Goal: Task Accomplishment & Management: Manage account settings

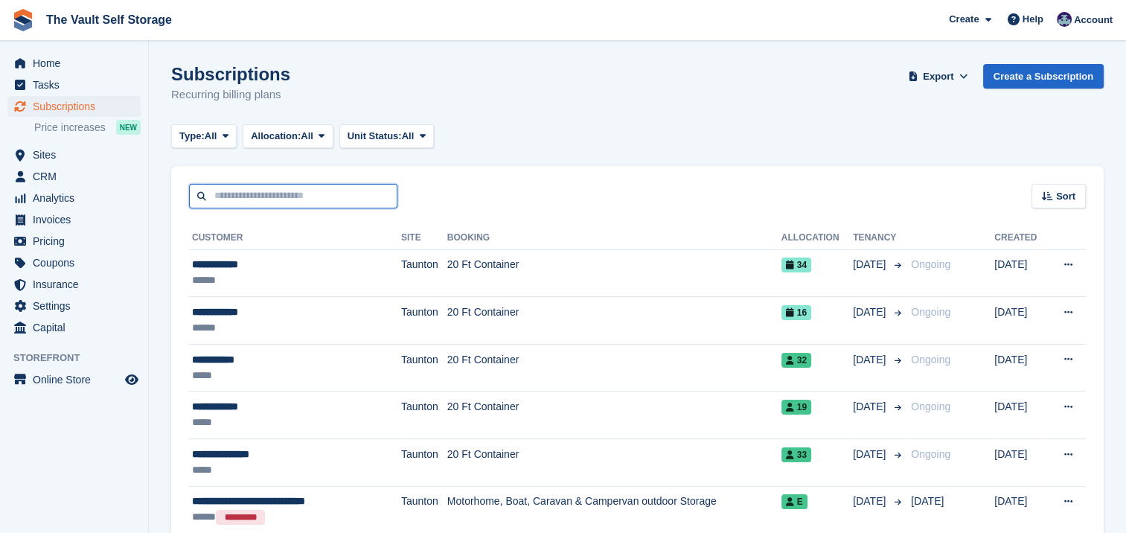
click at [322, 203] on input "text" at bounding box center [293, 196] width 208 height 25
type input "******"
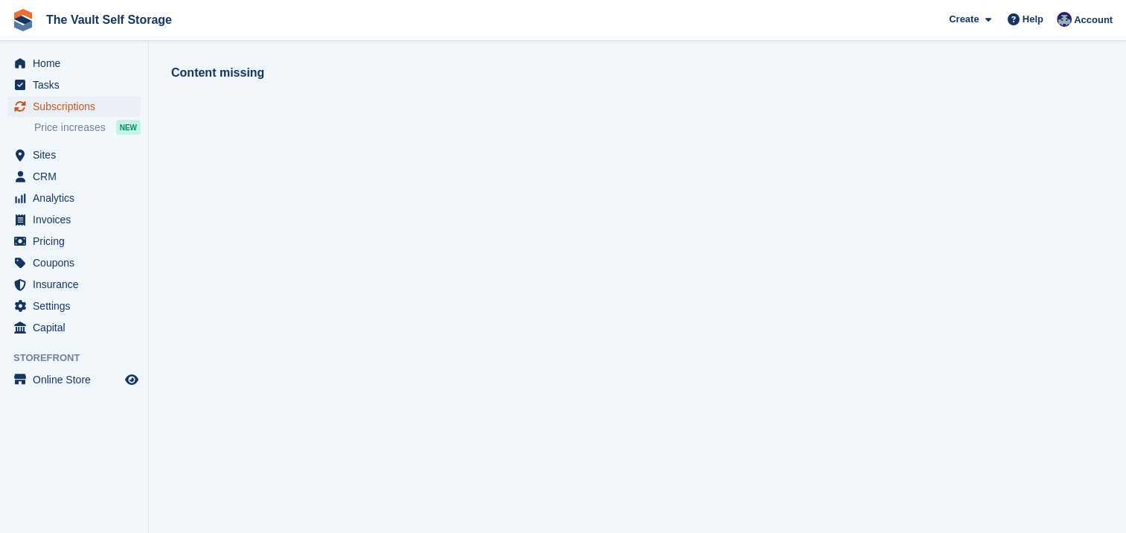
click at [89, 109] on span "Subscriptions" at bounding box center [77, 106] width 89 height 21
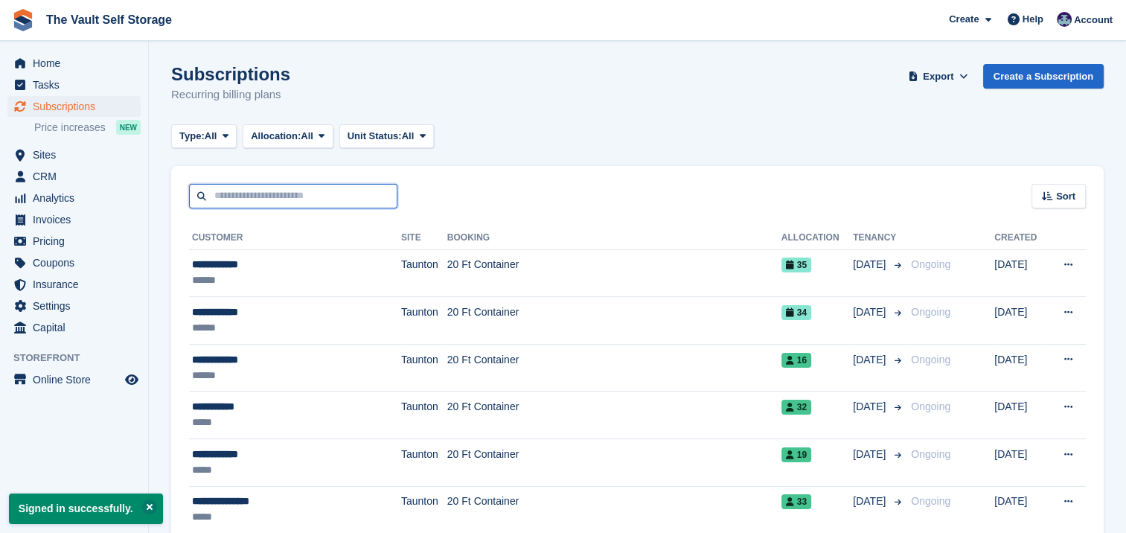
click at [319, 191] on input "text" at bounding box center [293, 196] width 208 height 25
type input "******"
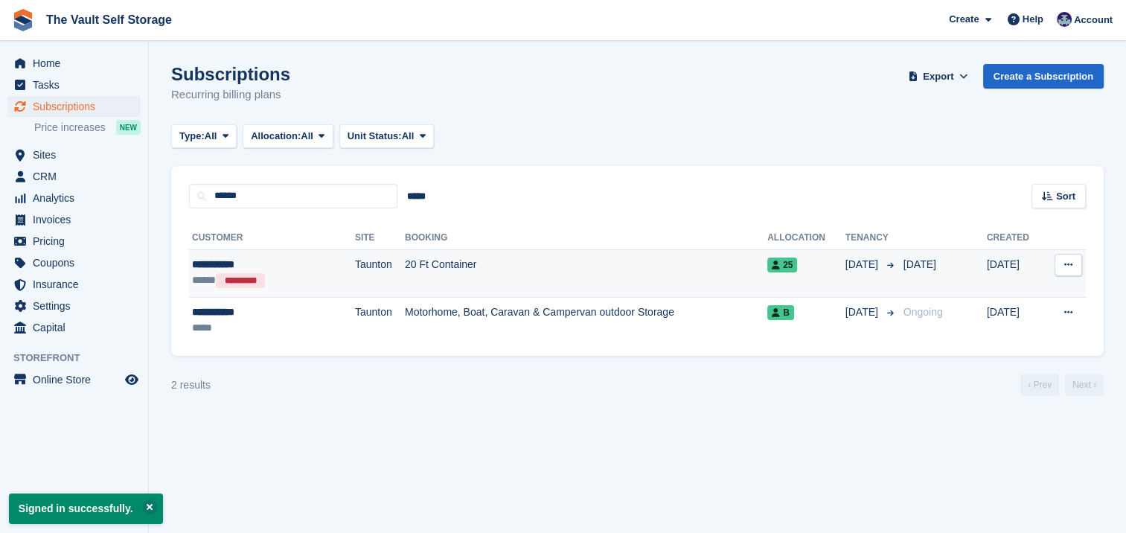
click at [694, 278] on td "20 Ft Container" at bounding box center [586, 273] width 363 height 48
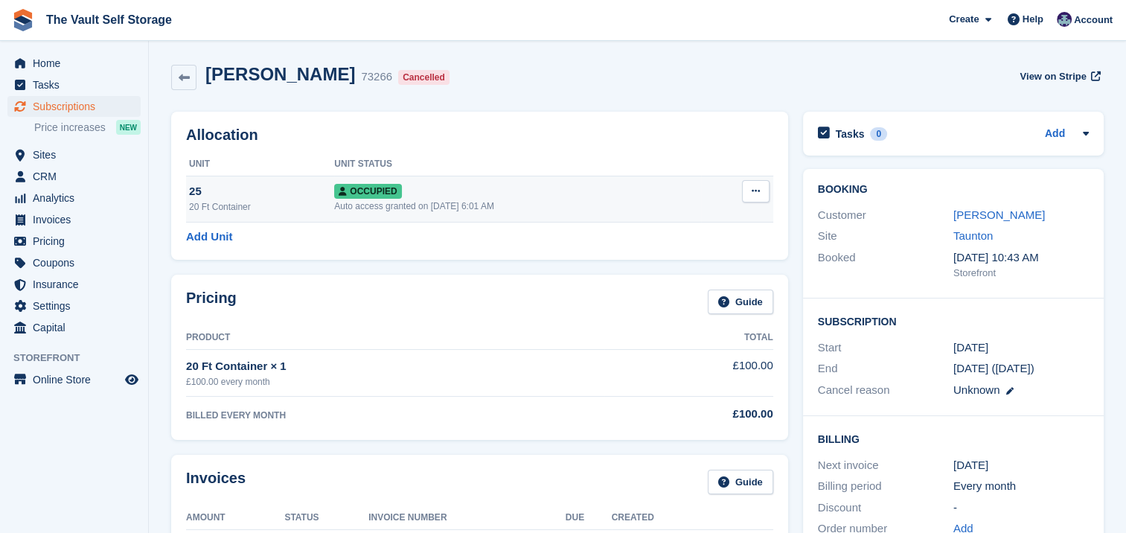
click at [753, 188] on icon at bounding box center [756, 191] width 8 height 10
click at [658, 275] on p "Deallocate" at bounding box center [698, 271] width 130 height 19
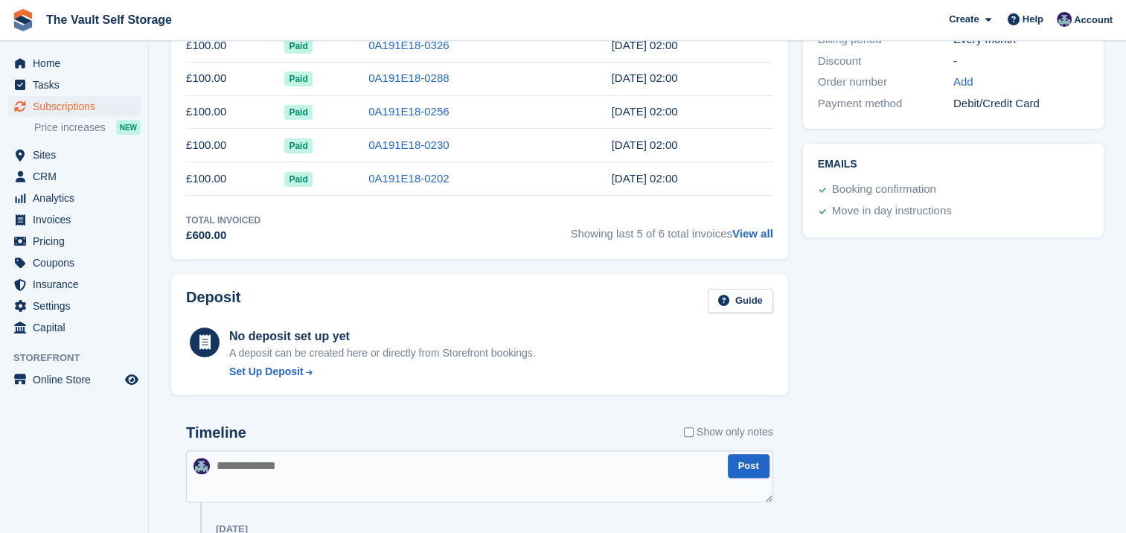
scroll to position [709, 0]
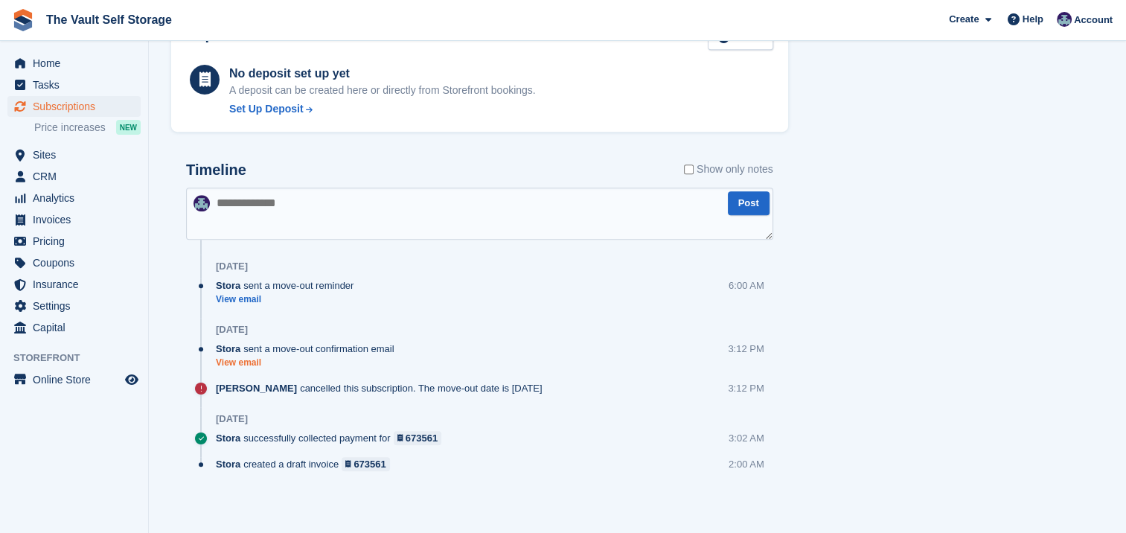
click at [248, 357] on link "View email" at bounding box center [309, 363] width 186 height 13
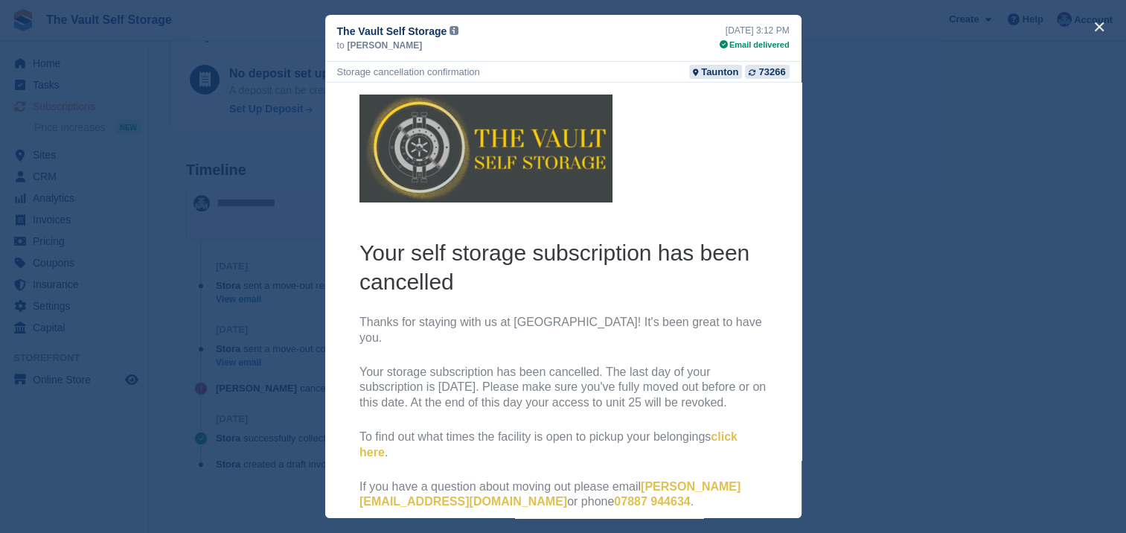
scroll to position [0, 0]
click at [828, 92] on div "close" at bounding box center [563, 266] width 1126 height 533
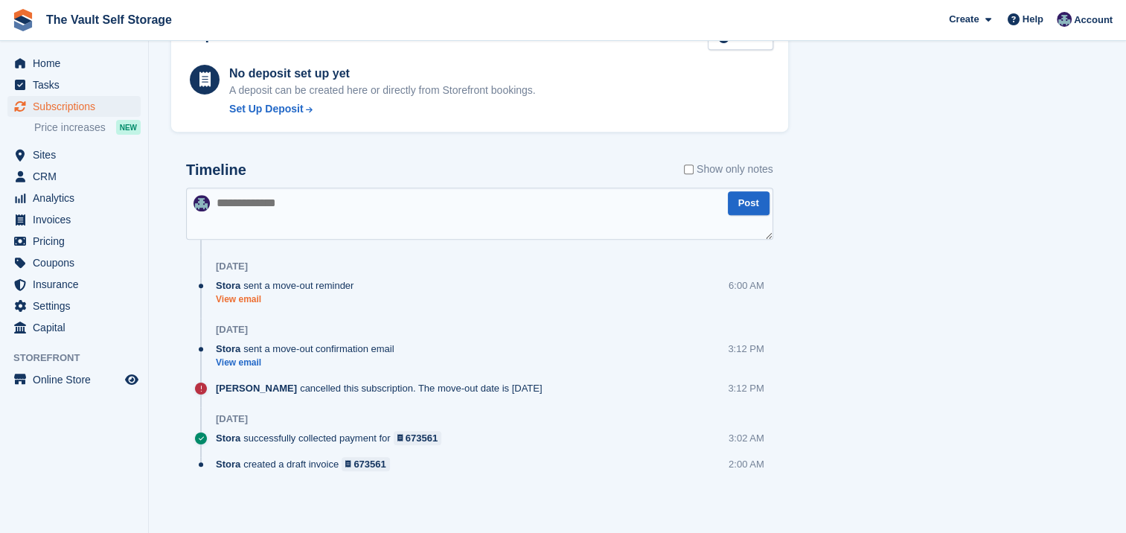
click at [229, 294] on link "View email" at bounding box center [288, 299] width 145 height 13
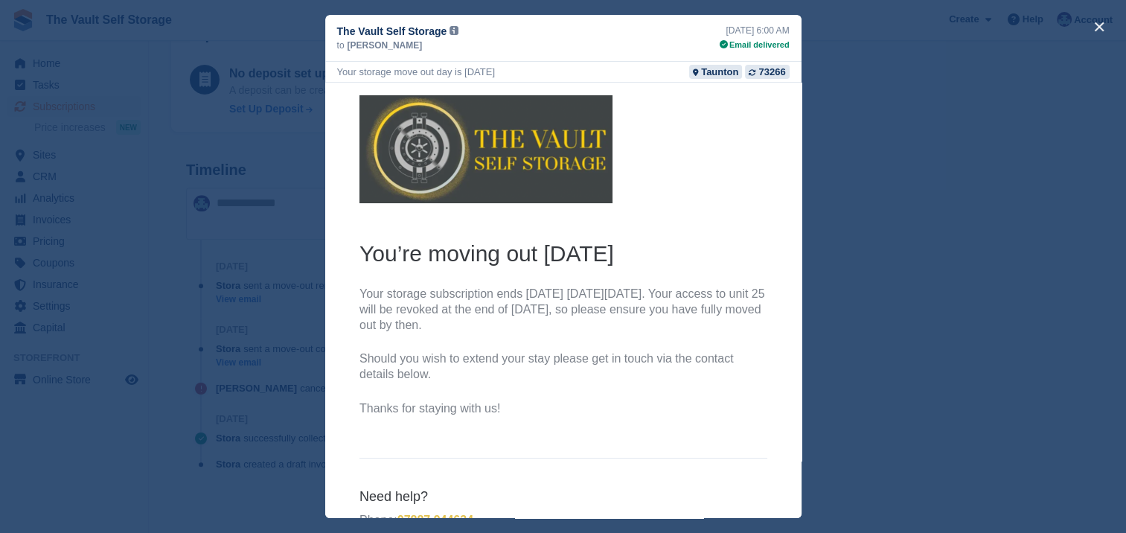
scroll to position [42, 0]
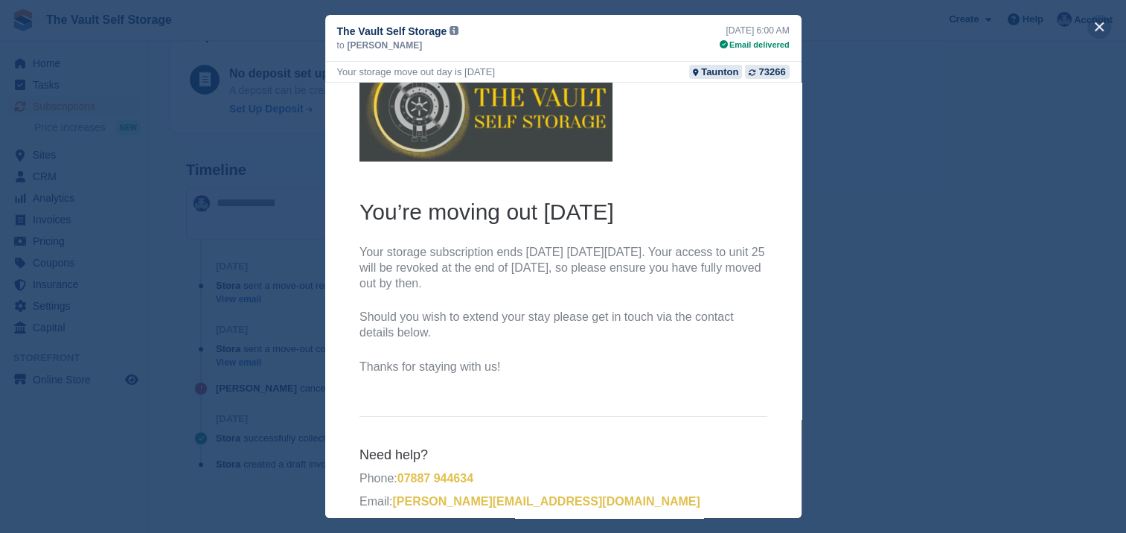
click at [1096, 22] on button "close" at bounding box center [1100, 27] width 24 height 24
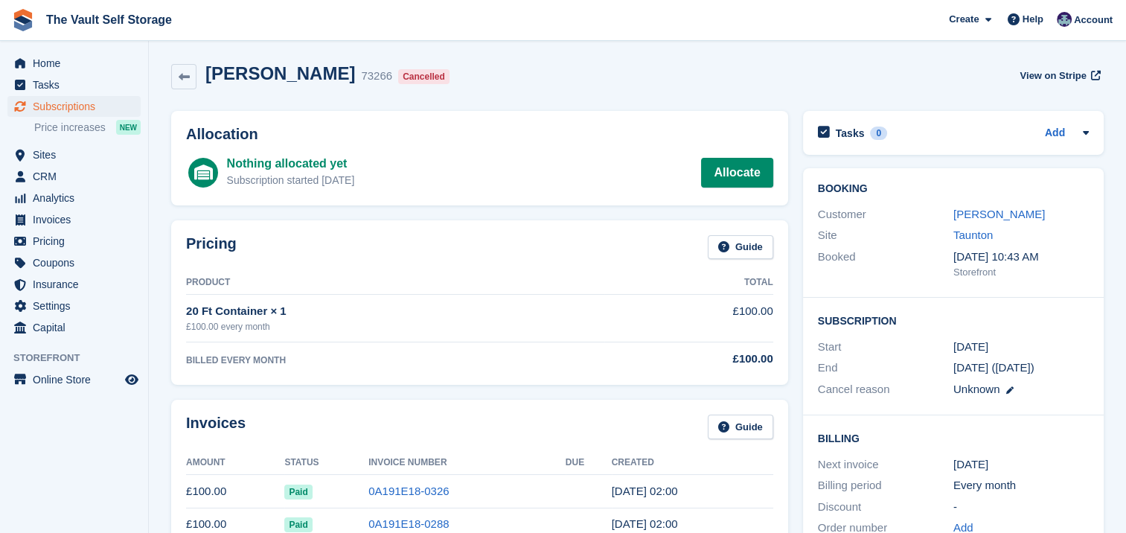
scroll to position [0, 0]
click at [62, 149] on span "Sites" at bounding box center [77, 154] width 89 height 21
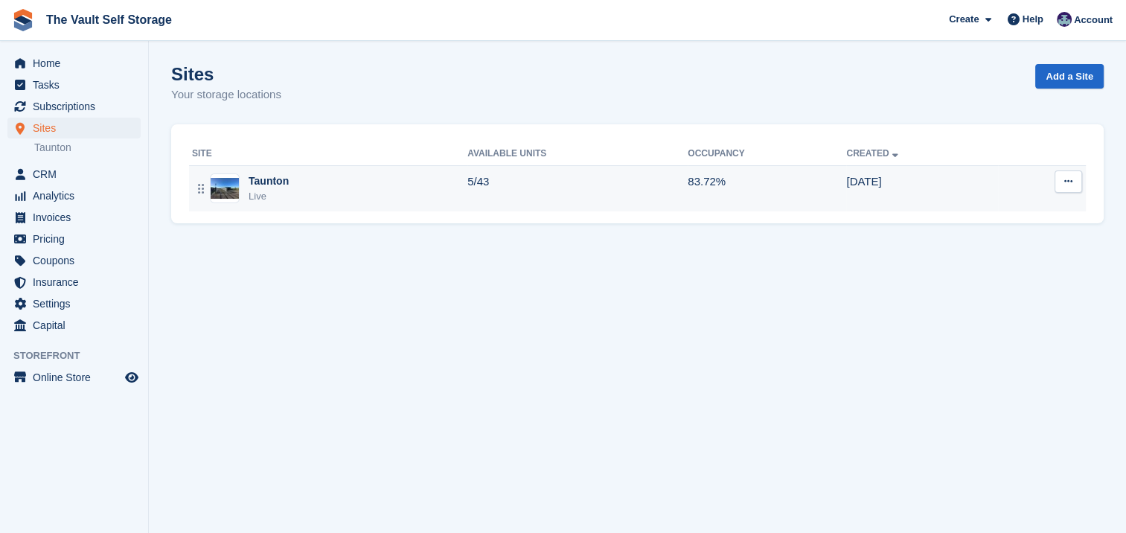
click at [331, 176] on div "Taunton Live" at bounding box center [329, 188] width 275 height 31
